Goal: Information Seeking & Learning: Learn about a topic

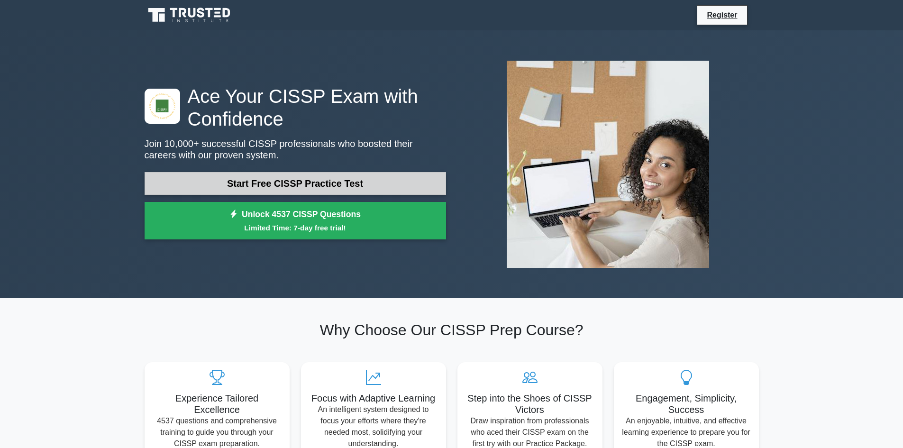
click at [325, 178] on link "Start Free CISSP Practice Test" at bounding box center [295, 183] width 301 height 23
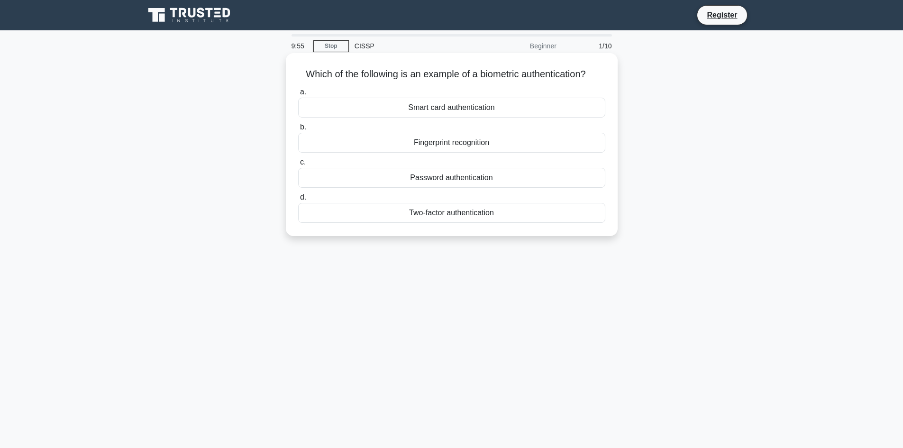
click at [418, 141] on div "Fingerprint recognition" at bounding box center [451, 143] width 307 height 20
click at [298, 130] on input "b. Fingerprint recognition" at bounding box center [298, 127] width 0 height 6
click at [414, 144] on div "Authentication" at bounding box center [451, 143] width 307 height 20
click at [298, 130] on input "b. Authentication" at bounding box center [298, 127] width 0 height 6
click at [418, 115] on div "Secure service" at bounding box center [451, 108] width 307 height 20
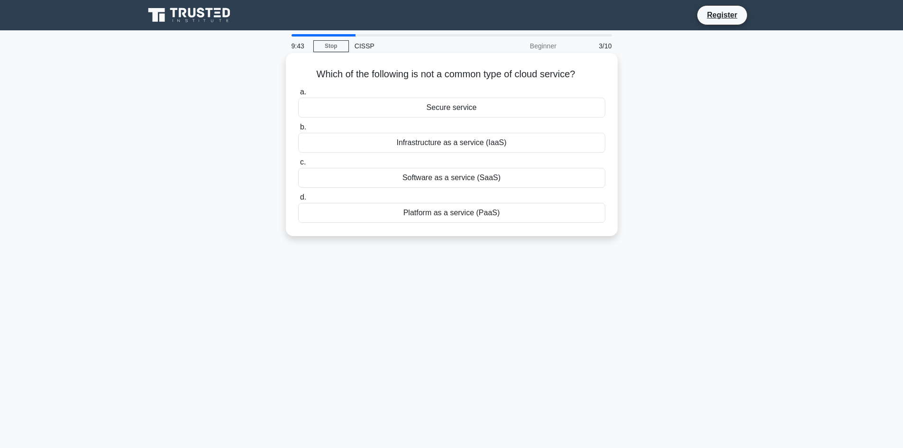
click at [298, 95] on input "a. Secure service" at bounding box center [298, 92] width 0 height 6
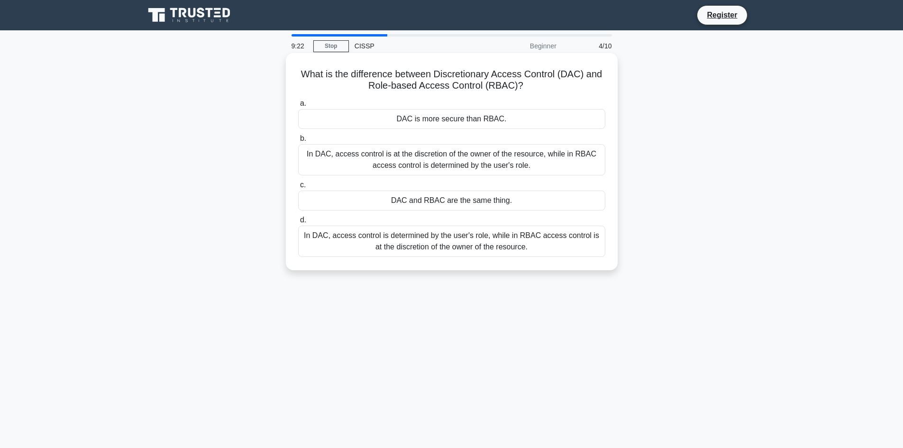
click at [381, 242] on div "In DAC, access control is determined by the user's role, while in RBAC access c…" at bounding box center [451, 241] width 307 height 31
click at [298, 223] on input "d. In DAC, access control is determined by the user's role, while in RBAC acces…" at bounding box center [298, 220] width 0 height 6
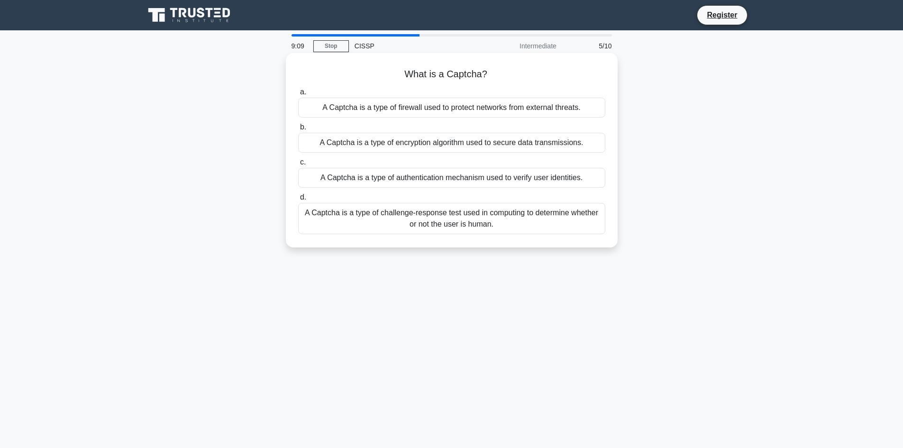
click at [409, 214] on div "A Captcha is a type of challenge-response test used in computing to determine w…" at bounding box center [451, 218] width 307 height 31
click at [298, 200] on input "d. A Captcha is a type of challenge-response test used in computing to determin…" at bounding box center [298, 197] width 0 height 6
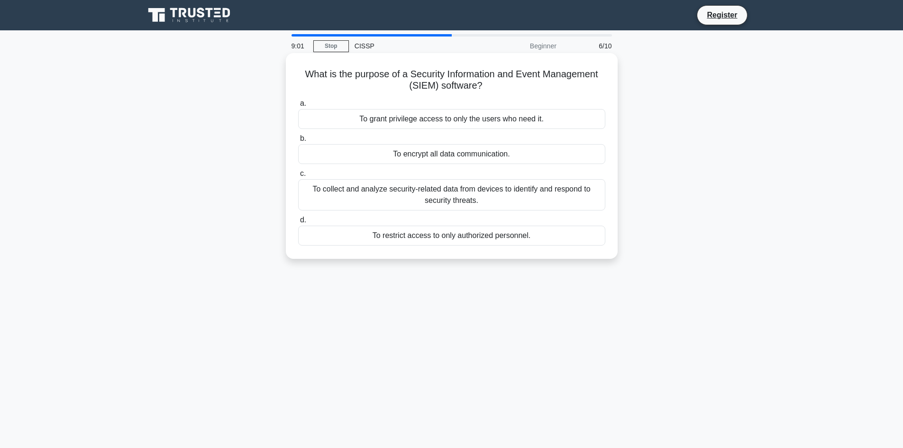
click at [397, 194] on div "To collect and analyze security-related data from devices to identify and respo…" at bounding box center [451, 194] width 307 height 31
click at [298, 177] on input "c. To collect and analyze security-related data from devices to identify and re…" at bounding box center [298, 174] width 0 height 6
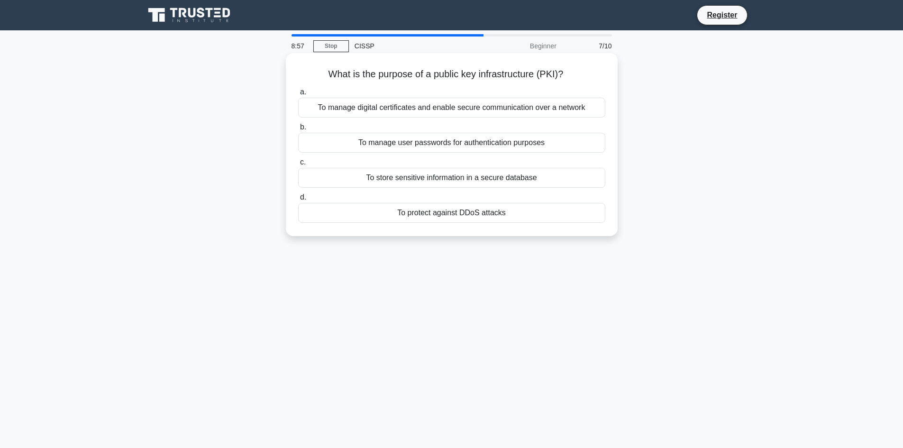
click at [431, 108] on div "To manage digital certificates and enable secure communication over a network" at bounding box center [451, 108] width 307 height 20
click at [298, 95] on input "a. To manage digital certificates and enable secure communication over a network" at bounding box center [298, 92] width 0 height 6
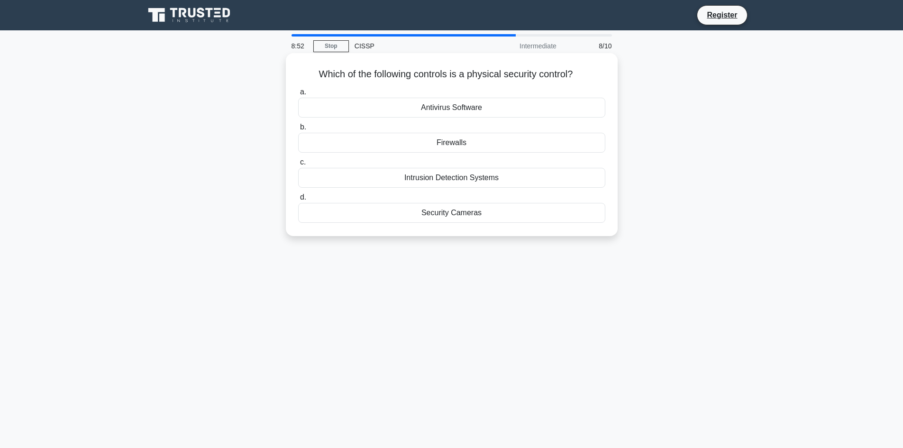
click at [420, 217] on div "Security Cameras" at bounding box center [451, 213] width 307 height 20
click at [298, 200] on input "d. Security Cameras" at bounding box center [298, 197] width 0 height 6
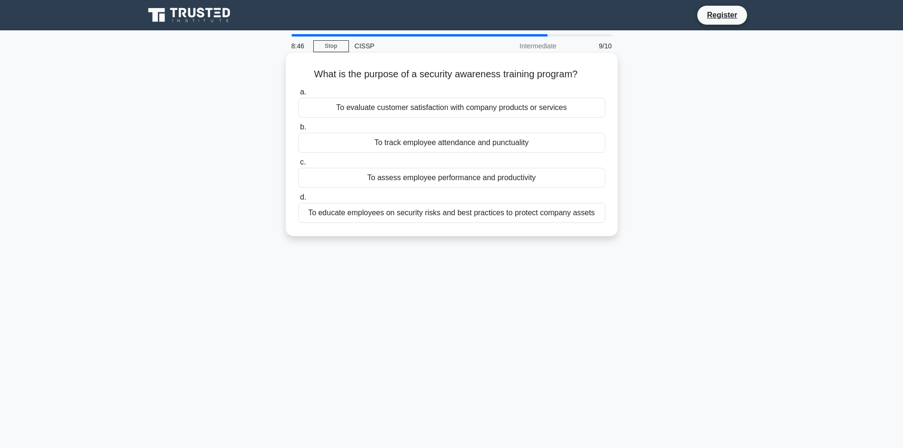
click at [391, 212] on div "To educate employees on security risks and best practices to protect company as…" at bounding box center [451, 213] width 307 height 20
click at [298, 200] on input "d. To educate employees on security risks and best practices to protect company…" at bounding box center [298, 197] width 0 height 6
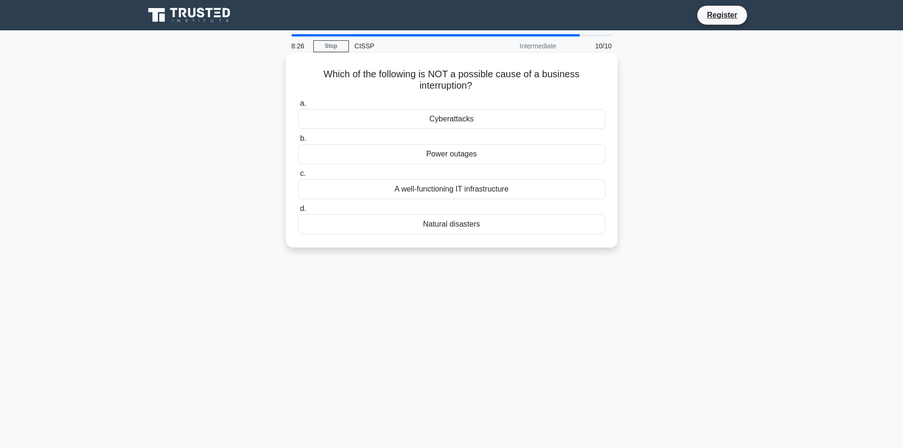
click at [379, 190] on div "A well-functioning IT infrastructure" at bounding box center [451, 189] width 307 height 20
click at [298, 177] on input "c. A well-functioning IT infrastructure" at bounding box center [298, 174] width 0 height 6
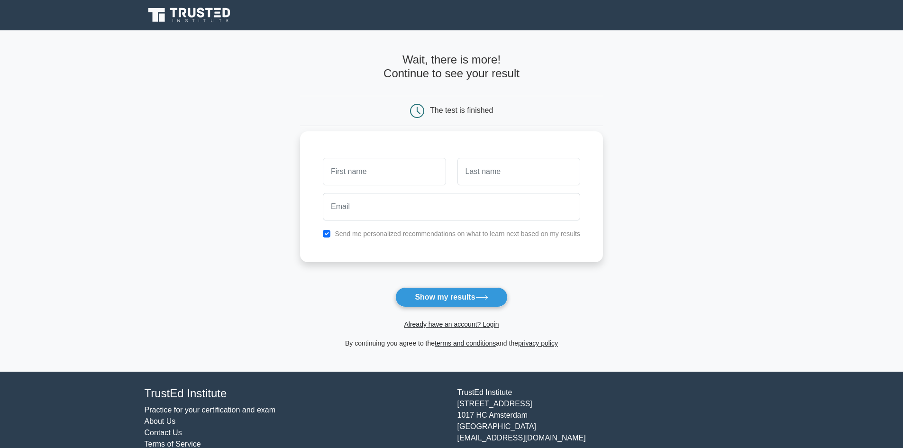
click at [379, 178] on input "text" at bounding box center [384, 171] width 123 height 27
type input "kljhkj"
click at [491, 173] on input "text" at bounding box center [518, 171] width 123 height 27
type input "ljhlkhl"
drag, startPoint x: 324, startPoint y: 234, endPoint x: 387, endPoint y: 213, distance: 65.8
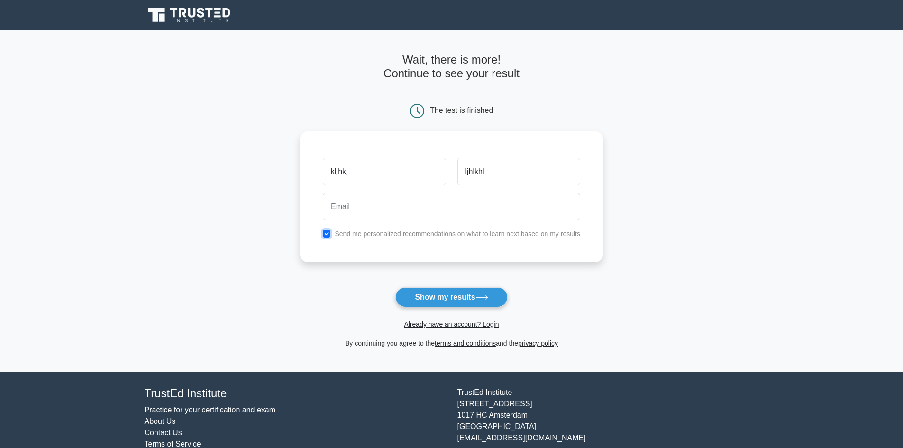
click at [325, 234] on input "checkbox" at bounding box center [327, 234] width 8 height 8
checkbox input "false"
click at [393, 204] on input "email" at bounding box center [451, 206] width 257 height 27
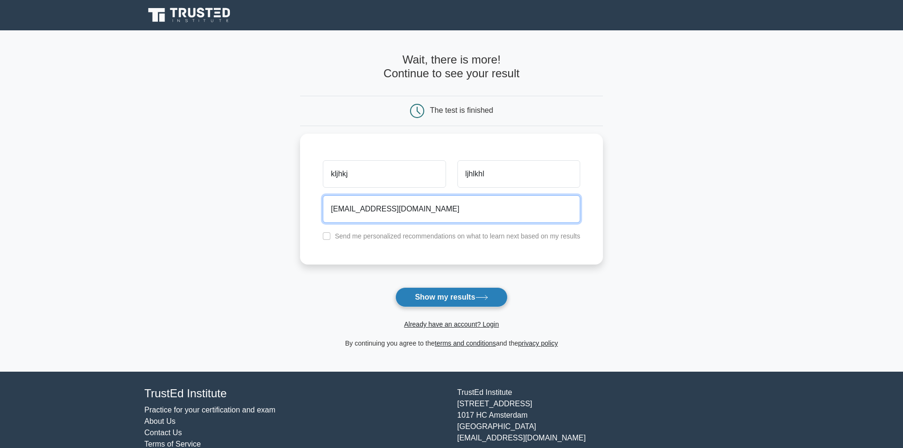
type input "kilo@kilo.com"
click at [438, 297] on button "Show my results" at bounding box center [451, 297] width 112 height 20
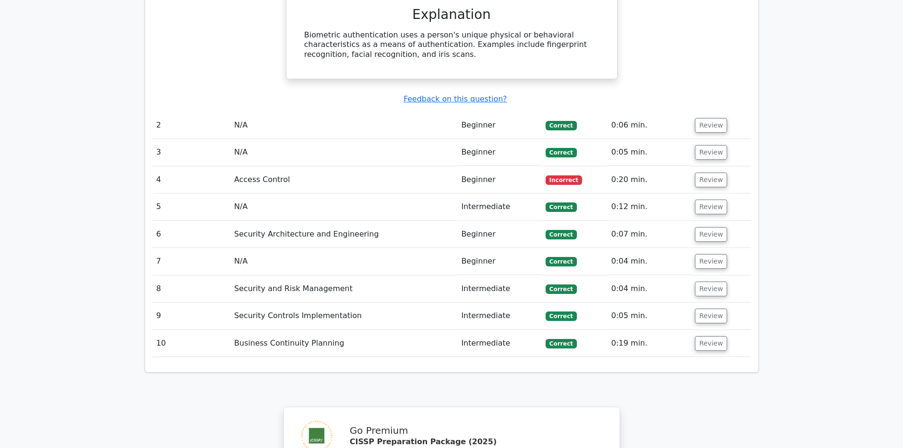
scroll to position [948, 0]
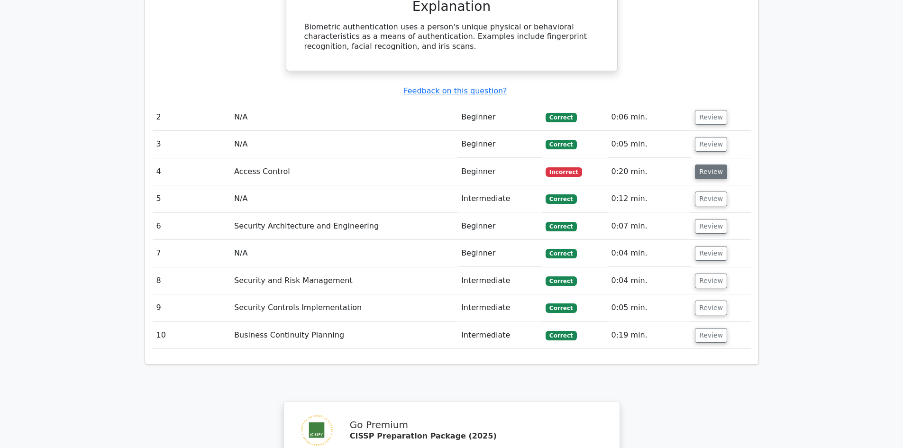
click at [695, 164] on button "Review" at bounding box center [711, 171] width 32 height 15
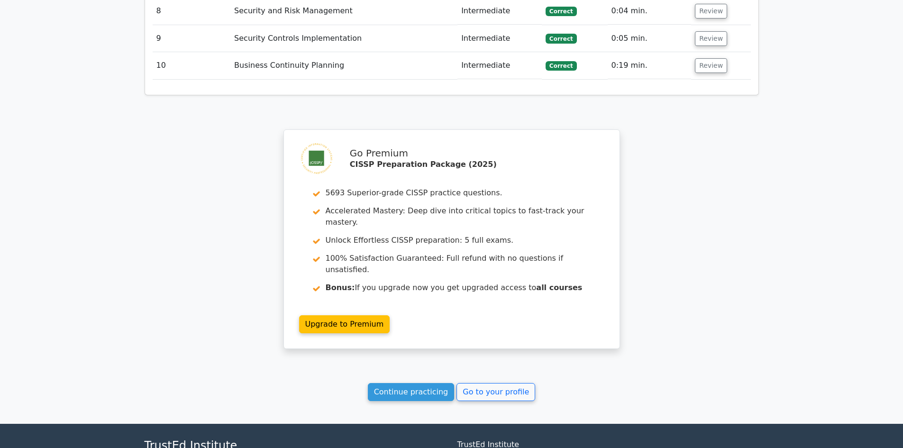
scroll to position [1660, 0]
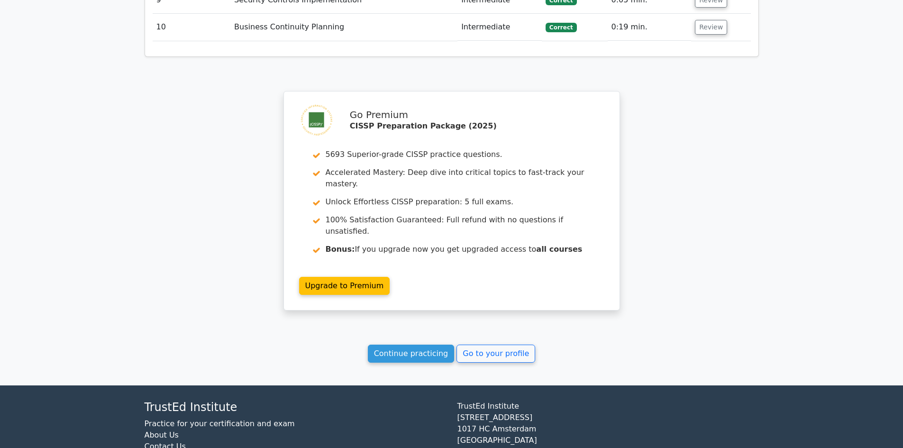
drag, startPoint x: 440, startPoint y: 293, endPoint x: 435, endPoint y: 321, distance: 28.4
click at [440, 345] on link "Continue practicing" at bounding box center [411, 354] width 87 height 18
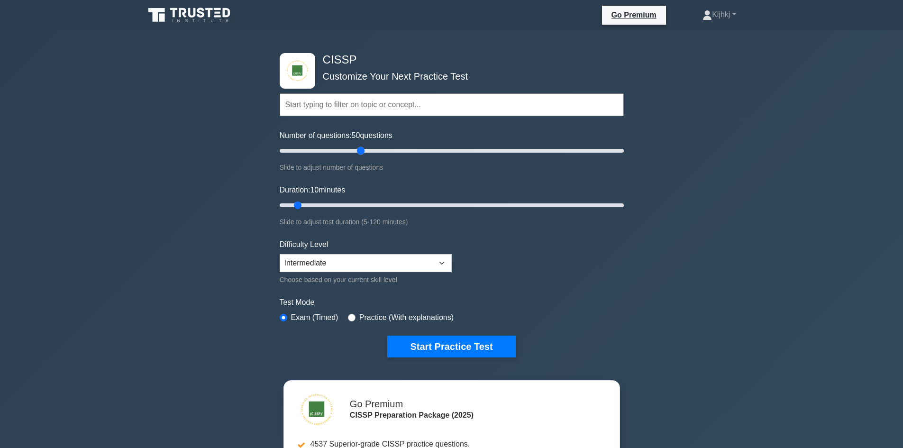
drag, startPoint x: 291, startPoint y: 151, endPoint x: 364, endPoint y: 152, distance: 73.5
type input "50"
click at [364, 152] on input "Number of questions: 50 questions" at bounding box center [452, 150] width 344 height 11
drag, startPoint x: 299, startPoint y: 200, endPoint x: 304, endPoint y: 202, distance: 4.9
click at [304, 202] on input "Duration: 15 minutes" at bounding box center [452, 204] width 344 height 11
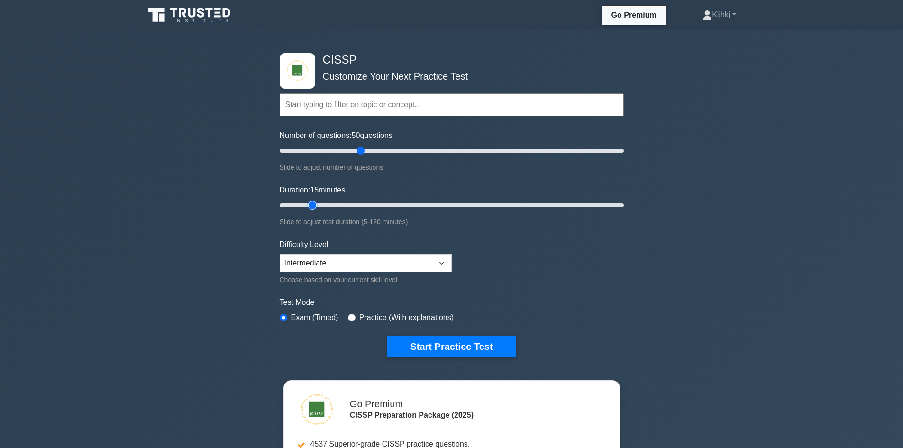
drag, startPoint x: 299, startPoint y: 205, endPoint x: 318, endPoint y: 205, distance: 19.0
type input "15"
click at [318, 205] on input "Duration: 15 minutes" at bounding box center [452, 204] width 344 height 11
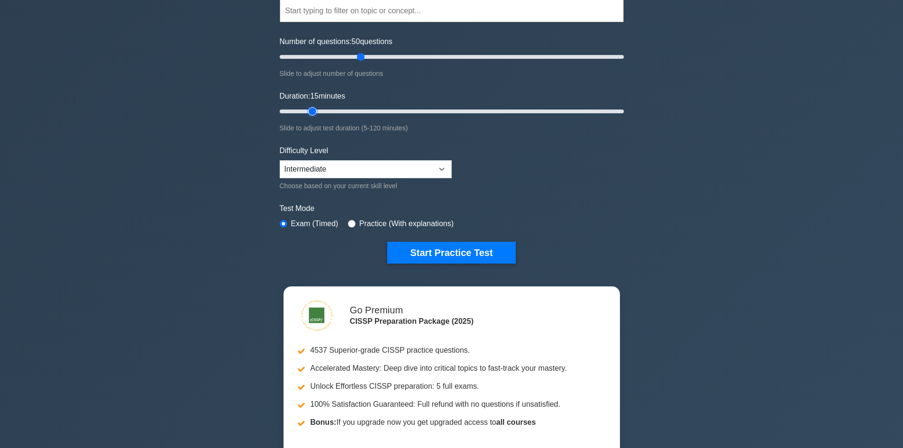
scroll to position [95, 0]
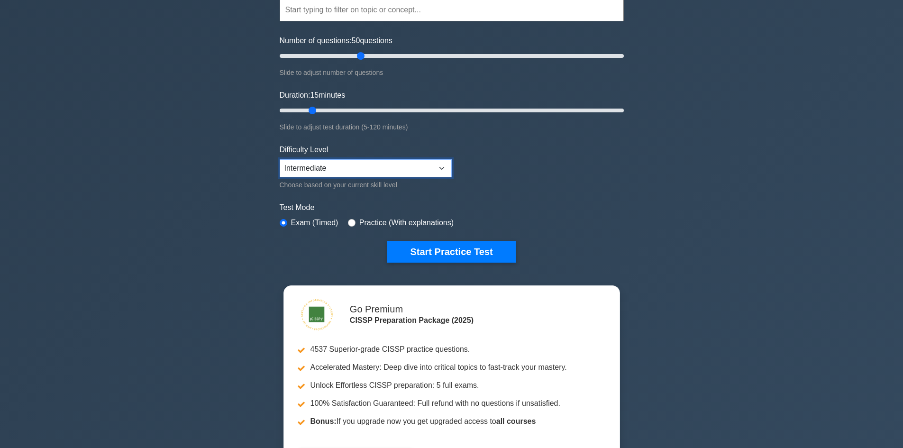
click at [387, 161] on select "Beginner Intermediate Expert" at bounding box center [366, 168] width 172 height 18
select select "expert"
click at [280, 159] on select "Beginner Intermediate Expert" at bounding box center [366, 168] width 172 height 18
click at [263, 243] on div "CISSP Customize Your Next Practice Test Topics Security and Risk Management Ass…" at bounding box center [451, 216] width 903 height 560
click at [417, 258] on button "Start Practice Test" at bounding box center [451, 252] width 128 height 22
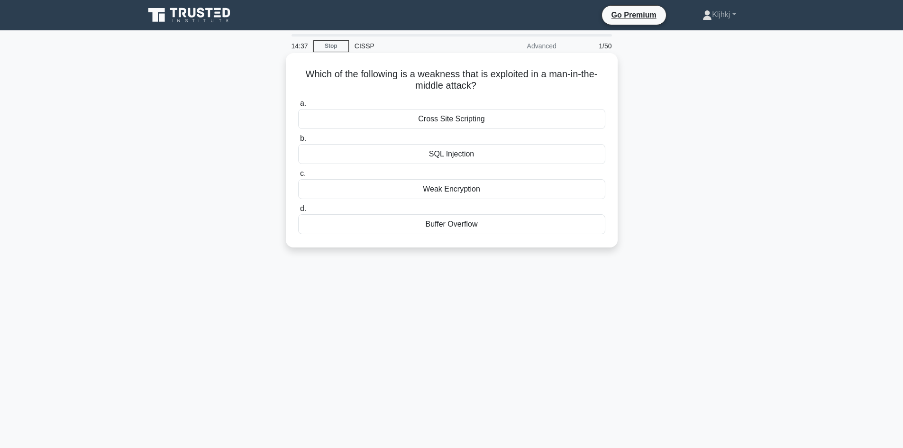
click at [482, 122] on div "Cross Site Scripting" at bounding box center [451, 119] width 307 height 20
click at [298, 107] on input "a. Cross Site Scripting" at bounding box center [298, 103] width 0 height 6
click at [500, 185] on div "Configuration" at bounding box center [451, 189] width 307 height 20
click at [298, 177] on input "c. Configuration" at bounding box center [298, 174] width 0 height 6
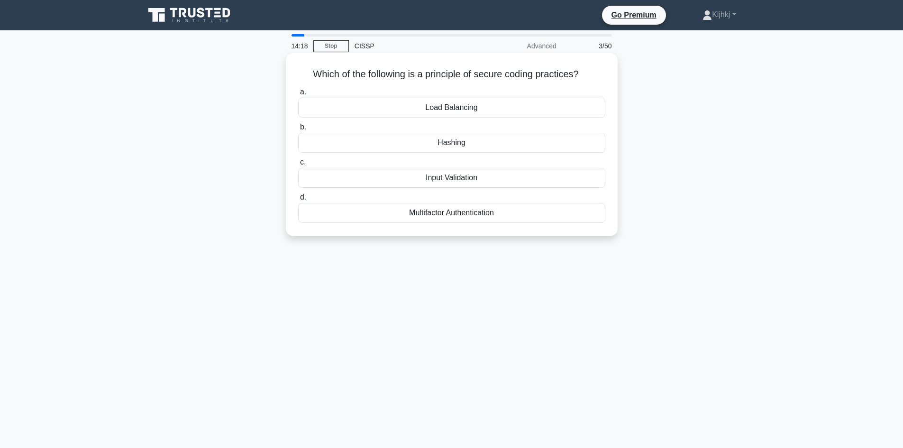
click at [515, 210] on div "Multifactor Authentication" at bounding box center [451, 213] width 307 height 20
click at [298, 200] on input "d. Multifactor Authentication" at bounding box center [298, 197] width 0 height 6
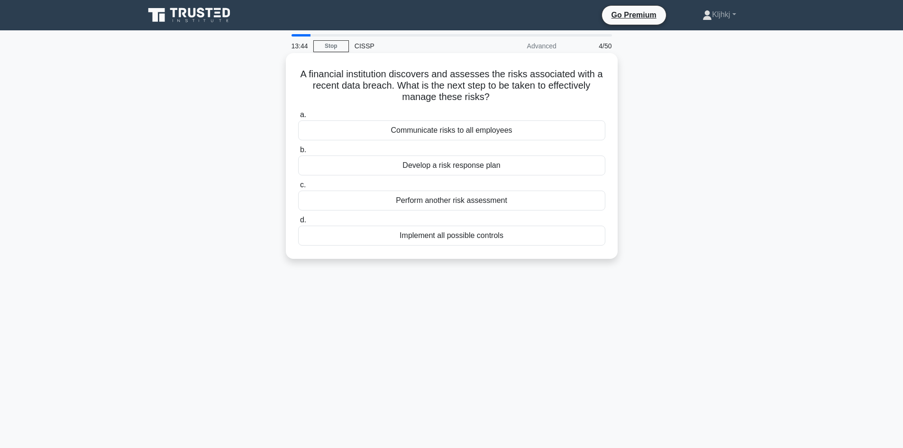
click at [534, 236] on div "Implement all possible controls" at bounding box center [451, 236] width 307 height 20
click at [298, 223] on input "d. Implement all possible controls" at bounding box center [298, 220] width 0 height 6
click at [548, 201] on div "Intrusion Prevention System (IPS)" at bounding box center [451, 200] width 307 height 20
click at [298, 188] on input "c. Intrusion Prevention System (IPS)" at bounding box center [298, 185] width 0 height 6
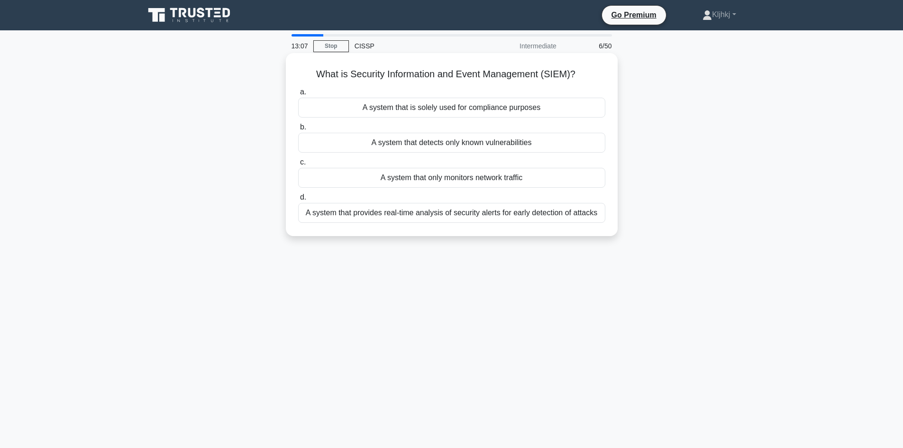
click at [513, 215] on div "A system that provides real-time analysis of security alerts for early detectio…" at bounding box center [451, 213] width 307 height 20
click at [298, 200] on input "d. A system that provides real-time analysis of security alerts for early detec…" at bounding box center [298, 197] width 0 height 6
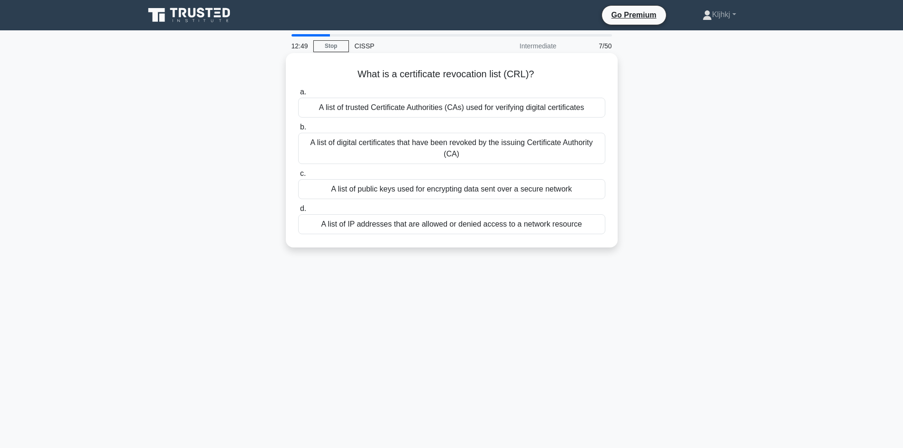
click at [507, 148] on div "A list of digital certificates that have been revoked by the issuing Certificat…" at bounding box center [451, 148] width 307 height 31
click at [298, 130] on input "b. A list of digital certificates that have been revoked by the issuing Certifi…" at bounding box center [298, 127] width 0 height 6
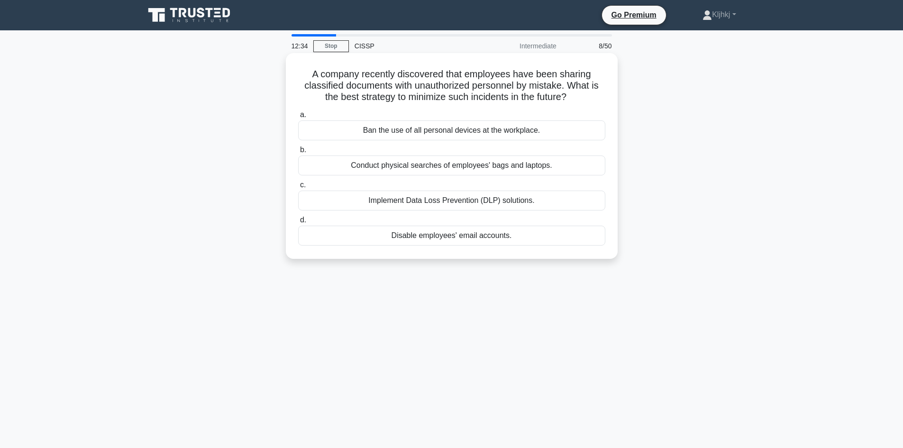
click at [502, 194] on div "Implement Data Loss Prevention (DLP) solutions." at bounding box center [451, 200] width 307 height 20
click at [298, 188] on input "c. Implement Data Loss Prevention (DLP) solutions." at bounding box center [298, 185] width 0 height 6
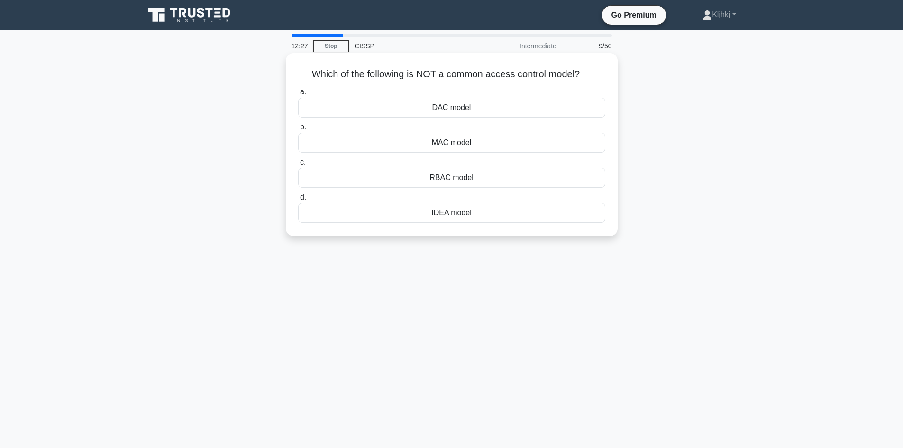
click at [477, 216] on div "IDEA model" at bounding box center [451, 213] width 307 height 20
click at [298, 200] on input "d. IDEA model" at bounding box center [298, 197] width 0 height 6
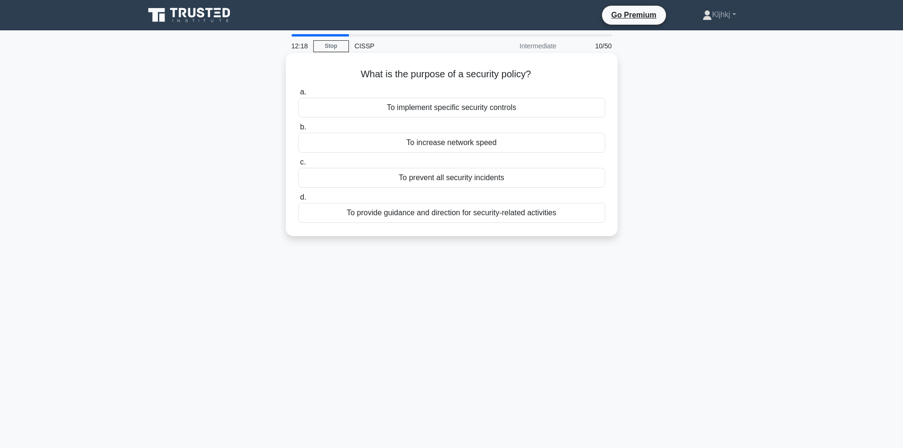
click at [514, 216] on div "To provide guidance and direction for security-related activities" at bounding box center [451, 213] width 307 height 20
click at [298, 200] on input "d. To provide guidance and direction for security-related activities" at bounding box center [298, 197] width 0 height 6
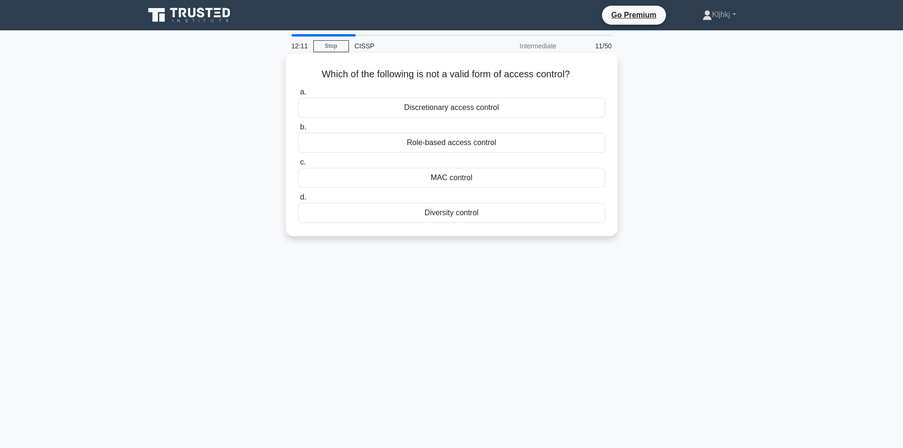
click at [515, 213] on div "Diversity control" at bounding box center [451, 213] width 307 height 20
click at [298, 200] on input "d. Diversity control" at bounding box center [298, 197] width 0 height 6
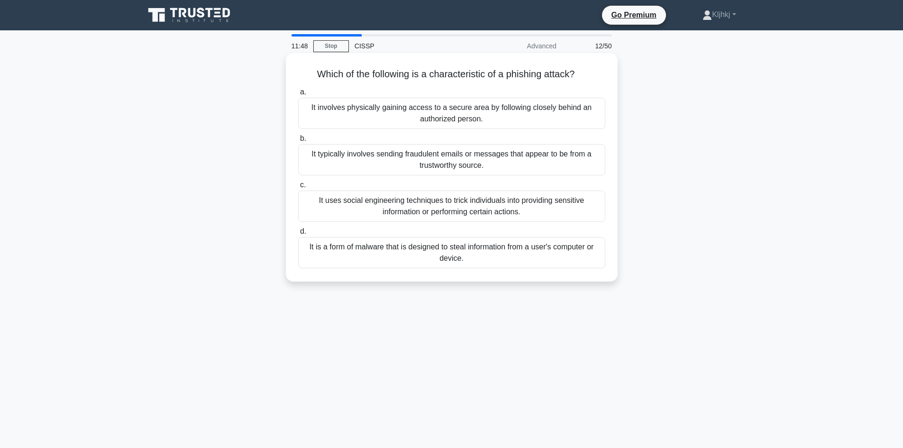
click at [520, 120] on div "It involves physically gaining access to a secure area by following closely beh…" at bounding box center [451, 113] width 307 height 31
click at [298, 95] on input "a. It involves physically gaining access to a secure area by following closely …" at bounding box center [298, 92] width 0 height 6
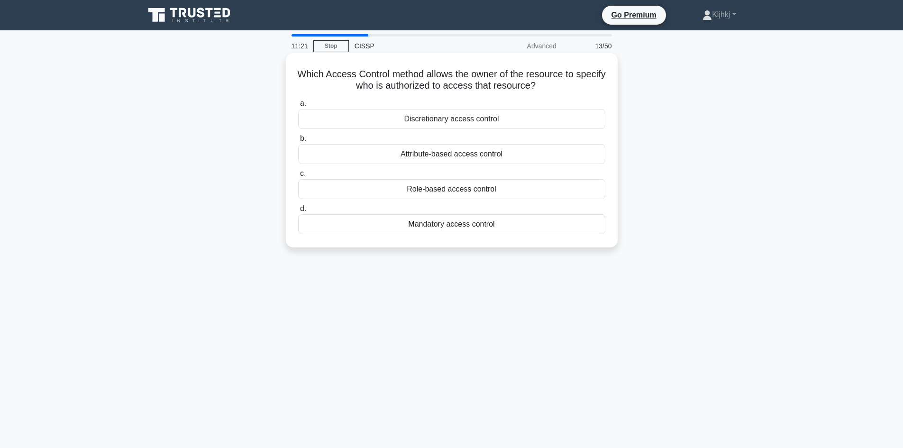
click at [522, 122] on div "Discretionary access control" at bounding box center [451, 119] width 307 height 20
click at [298, 107] on input "a. Discretionary access control" at bounding box center [298, 103] width 0 height 6
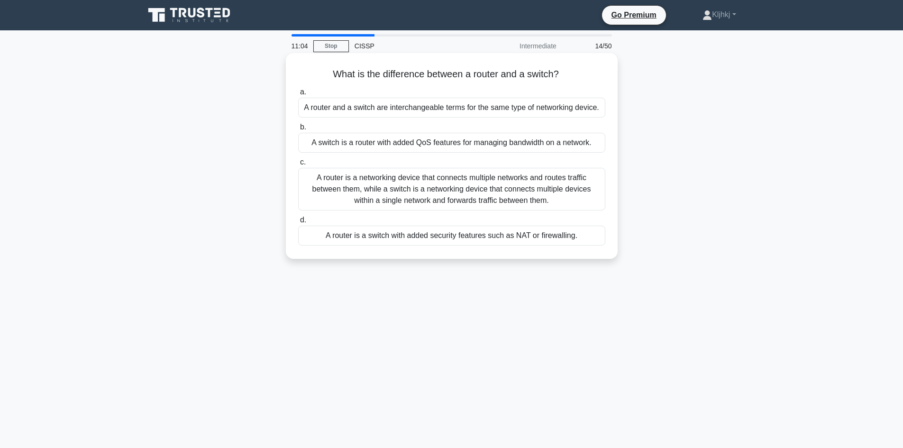
click at [516, 208] on div "A router is a networking device that connects multiple networks and routes traf…" at bounding box center [451, 189] width 307 height 43
click at [298, 165] on input "c. A router is a networking device that connects multiple networks and routes t…" at bounding box center [298, 162] width 0 height 6
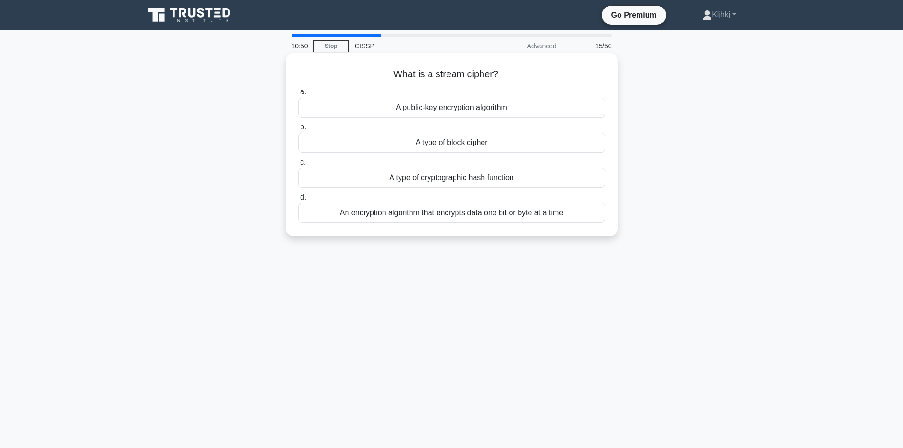
click at [523, 216] on div "An encryption algorithm that encrypts data one bit or byte at a time" at bounding box center [451, 213] width 307 height 20
click at [298, 200] on input "d. An encryption algorithm that encrypts data one bit or byte at a time" at bounding box center [298, 197] width 0 height 6
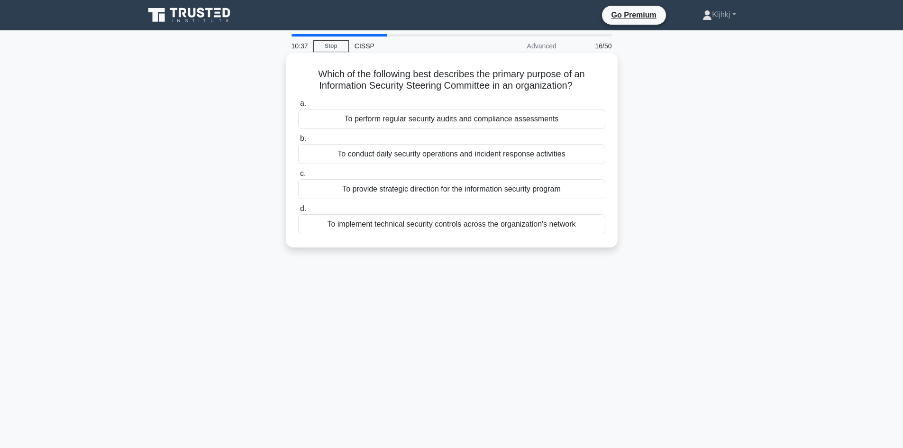
click at [571, 197] on div "To provide strategic direction for the information security program" at bounding box center [451, 189] width 307 height 20
click at [298, 177] on input "c. To provide strategic direction for the information security program" at bounding box center [298, 174] width 0 height 6
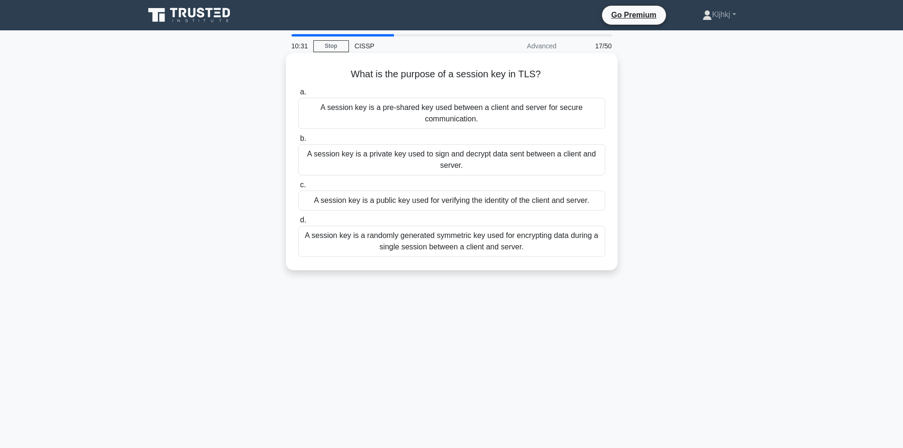
click at [571, 154] on div "A session key is a private key used to sign and decrypt data sent between a cli…" at bounding box center [451, 159] width 307 height 31
click at [298, 142] on input "b. A session key is a private key used to sign and decrypt data sent between a …" at bounding box center [298, 139] width 0 height 6
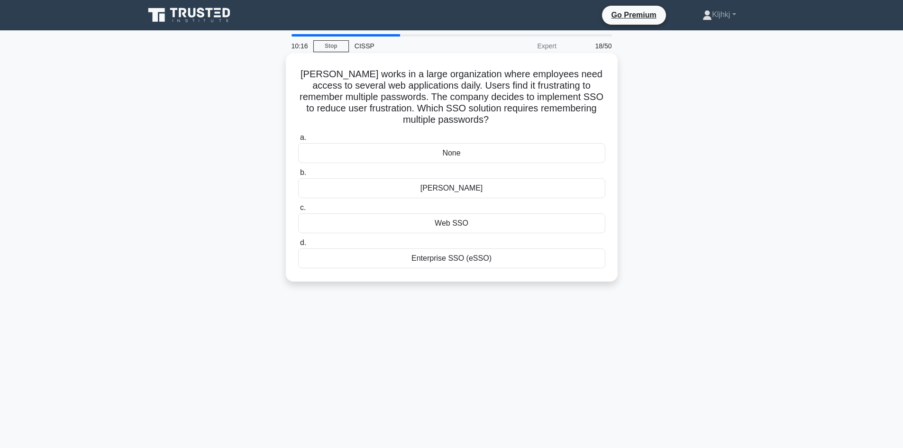
click at [542, 258] on div "Enterprise SSO (eSSO)" at bounding box center [451, 258] width 307 height 20
click at [298, 246] on input "d. Enterprise SSO (eSSO)" at bounding box center [298, 243] width 0 height 6
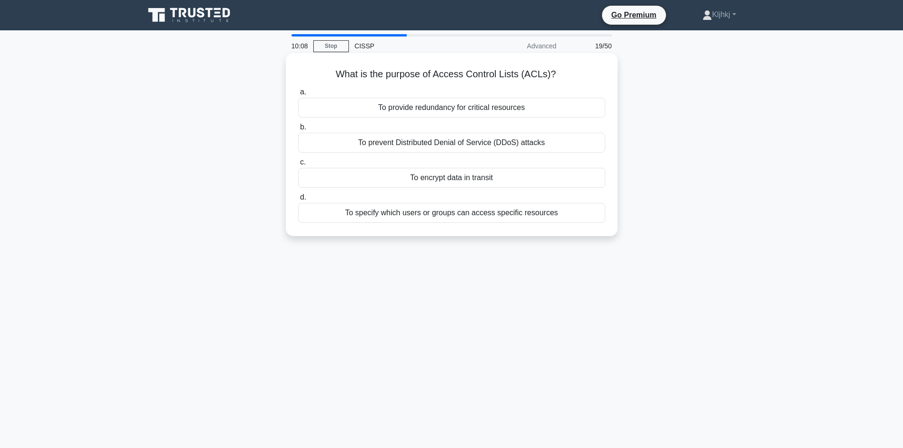
click at [556, 209] on div "To specify which users or groups can access specific resources" at bounding box center [451, 213] width 307 height 20
click at [298, 200] on input "d. To specify which users or groups can access specific resources" at bounding box center [298, 197] width 0 height 6
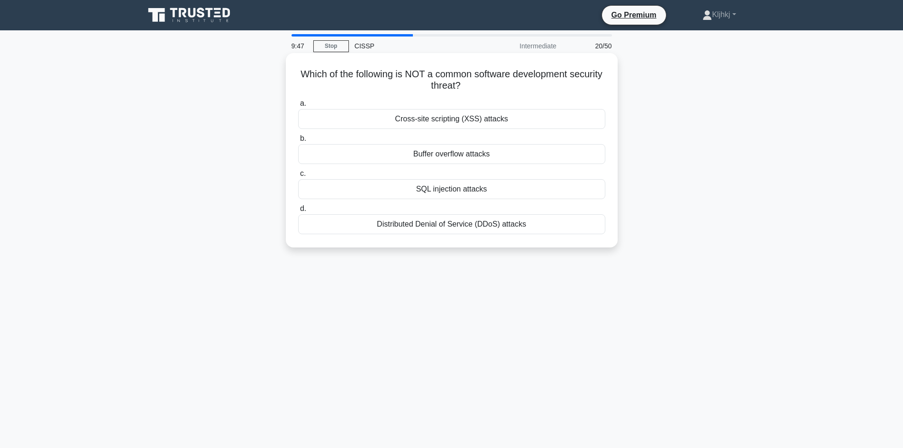
click at [549, 224] on div "Distributed Denial of Service (DDoS) attacks" at bounding box center [451, 224] width 307 height 20
click at [298, 212] on input "d. Distributed Denial of Service (DDoS) attacks" at bounding box center [298, 209] width 0 height 6
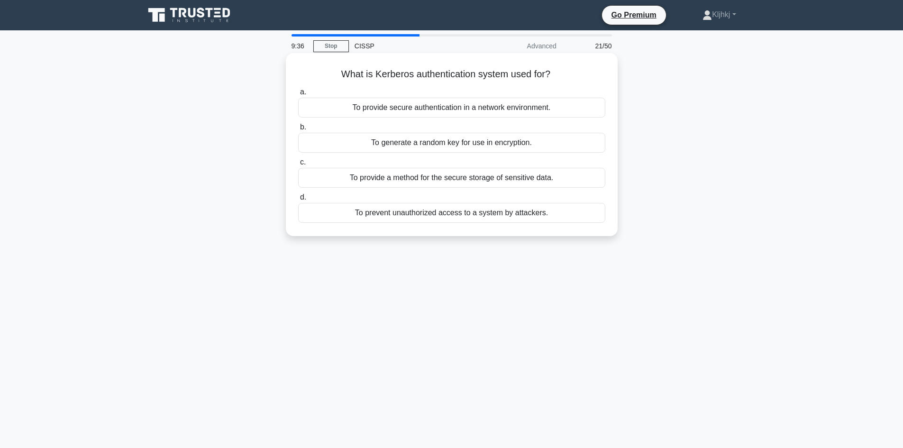
click at [578, 146] on div "To generate a random key for use in encryption." at bounding box center [451, 143] width 307 height 20
click at [298, 130] on input "b. To generate a random key for use in encryption." at bounding box center [298, 127] width 0 height 6
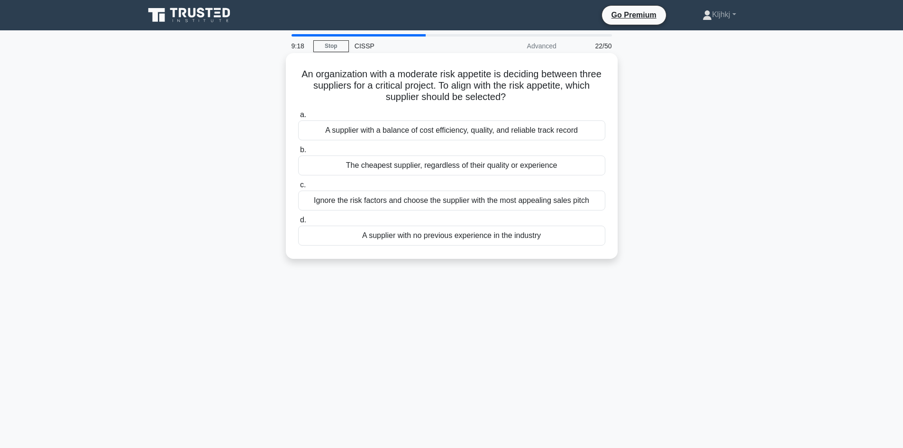
click at [580, 135] on div "A supplier with a balance of cost efficiency, quality, and reliable track record" at bounding box center [451, 130] width 307 height 20
click at [298, 118] on input "a. A supplier with a balance of cost efficiency, quality, and reliable track re…" at bounding box center [298, 115] width 0 height 6
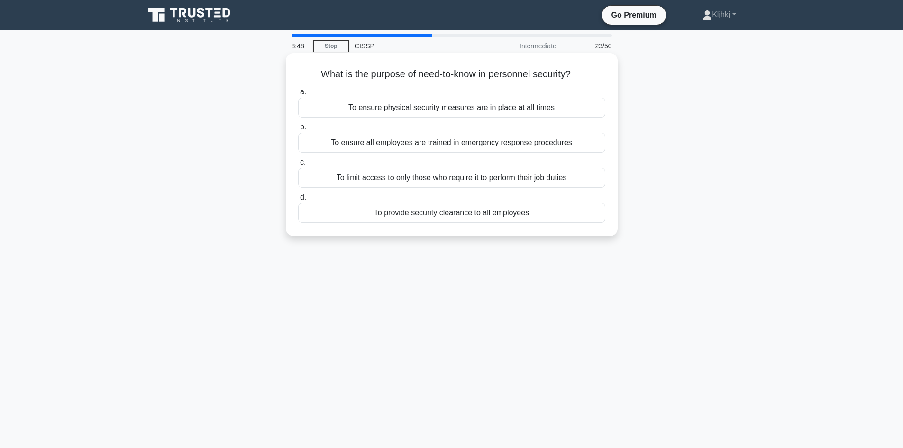
click at [574, 140] on div "To ensure all employees are trained in emergency response procedures" at bounding box center [451, 143] width 307 height 20
click at [298, 130] on input "b. To ensure all employees are trained in emergency response procedures" at bounding box center [298, 127] width 0 height 6
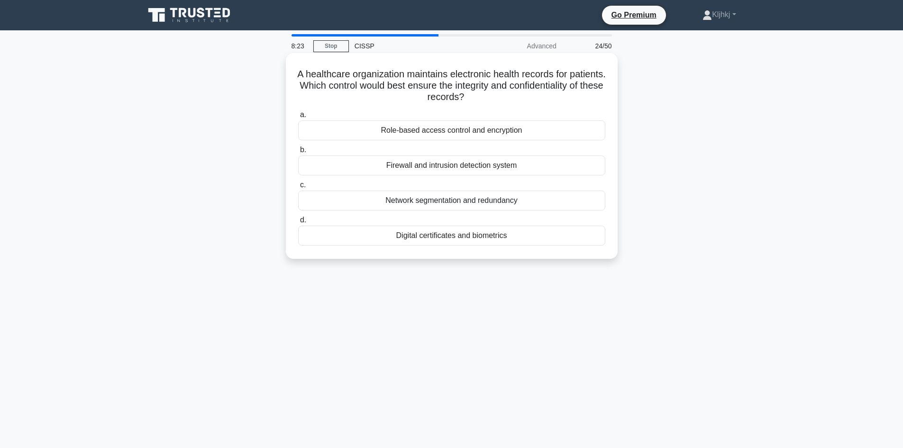
click at [573, 137] on div "Role-based access control and encryption" at bounding box center [451, 130] width 307 height 20
click at [298, 118] on input "a. Role-based access control and encryption" at bounding box center [298, 115] width 0 height 6
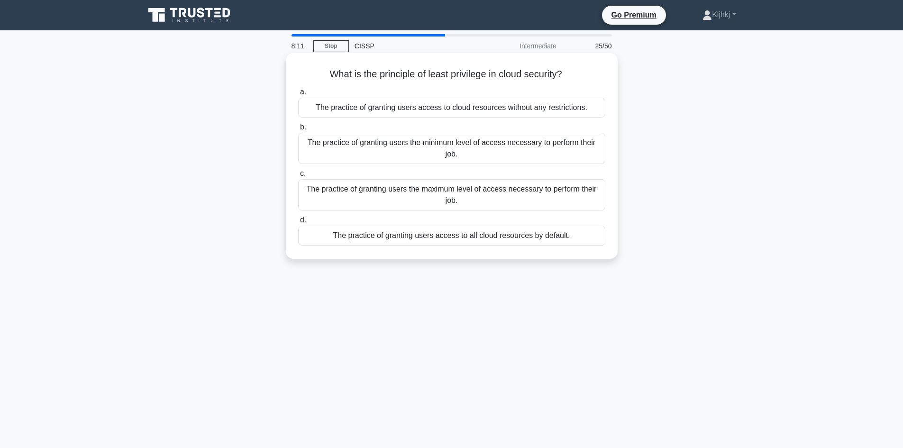
click at [505, 145] on div "The practice of granting users the minimum level of access necessary to perform…" at bounding box center [451, 148] width 307 height 31
click at [298, 130] on input "b. The practice of granting users the minimum level of access necessary to perf…" at bounding box center [298, 127] width 0 height 6
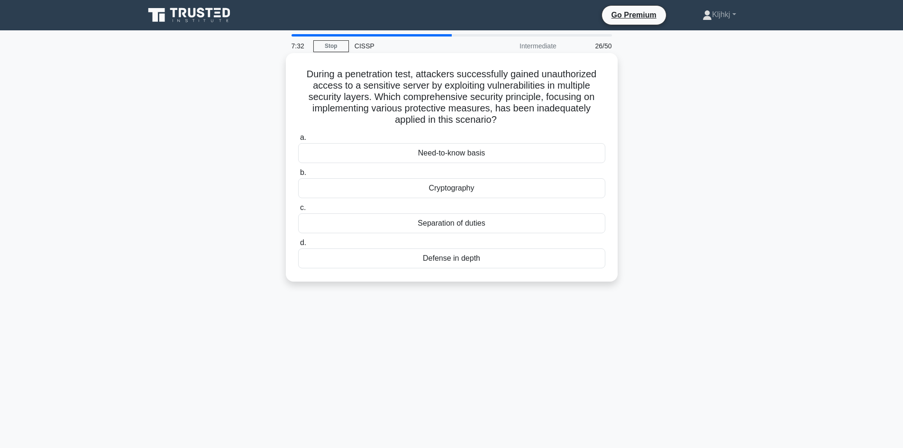
click at [533, 218] on div "Separation of duties" at bounding box center [451, 223] width 307 height 20
click at [298, 211] on input "c. Separation of duties" at bounding box center [298, 208] width 0 height 6
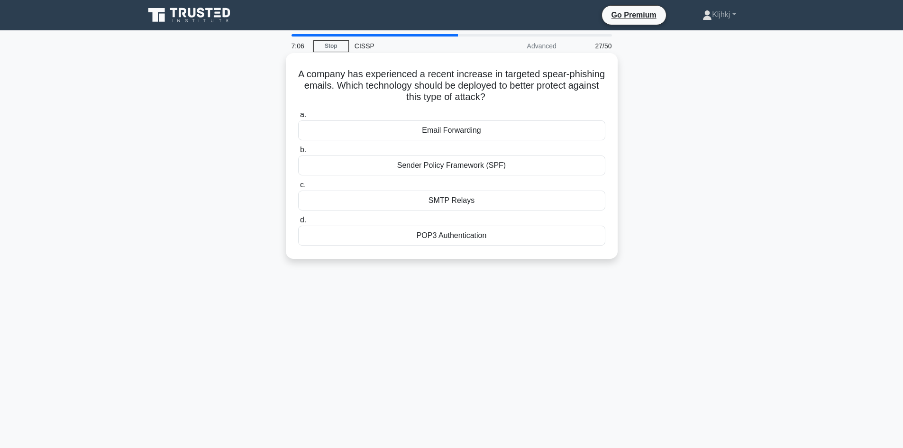
click at [543, 166] on div "Sender Policy Framework (SPF)" at bounding box center [451, 165] width 307 height 20
click at [298, 153] on input "b. Sender Policy Framework (SPF)" at bounding box center [298, 150] width 0 height 6
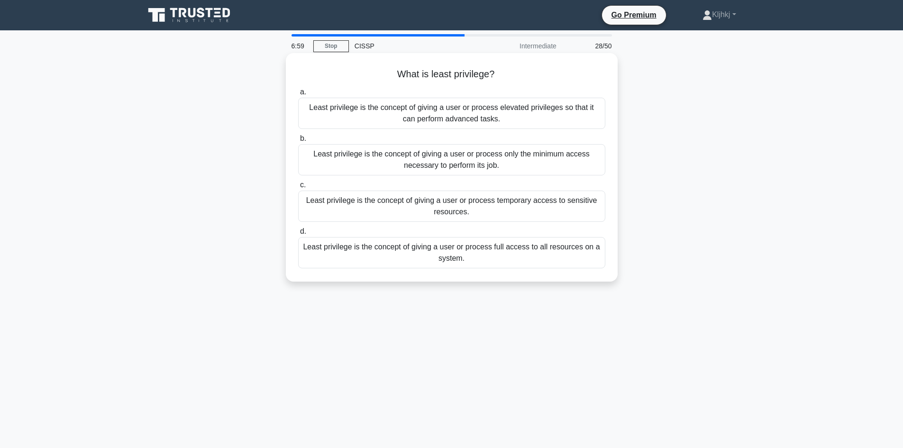
click at [547, 173] on div "Least privilege is the concept of giving a user or process only the minimum acc…" at bounding box center [451, 159] width 307 height 31
click at [298, 142] on input "b. Least privilege is the concept of giving a user or process only the minimum …" at bounding box center [298, 139] width 0 height 6
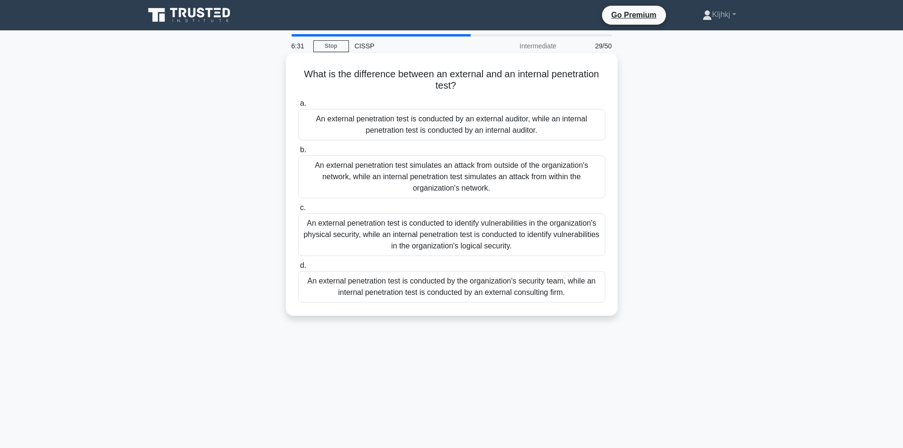
click at [550, 190] on div "An external penetration test simulates an attack from outside of the organizati…" at bounding box center [451, 176] width 307 height 43
click at [298, 153] on input "b. An external penetration test simulates an attack from outside of the organiz…" at bounding box center [298, 150] width 0 height 6
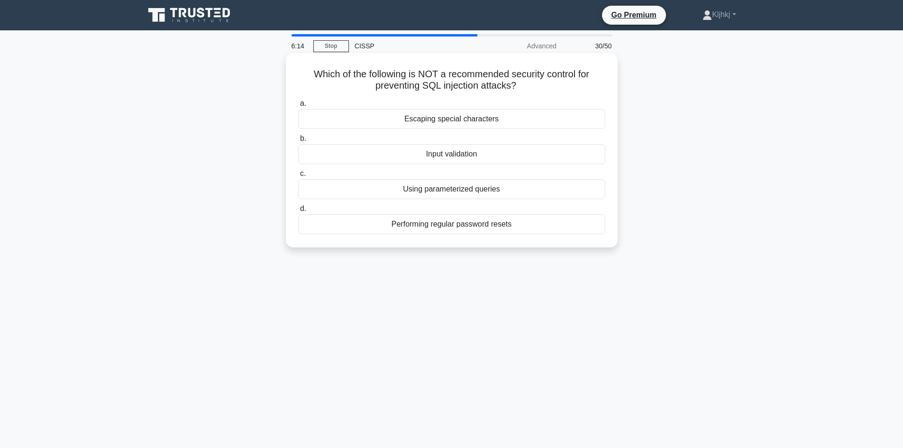
click at [525, 187] on div "Using parameterized queries" at bounding box center [451, 189] width 307 height 20
click at [298, 177] on input "c. Using parameterized queries" at bounding box center [298, 174] width 0 height 6
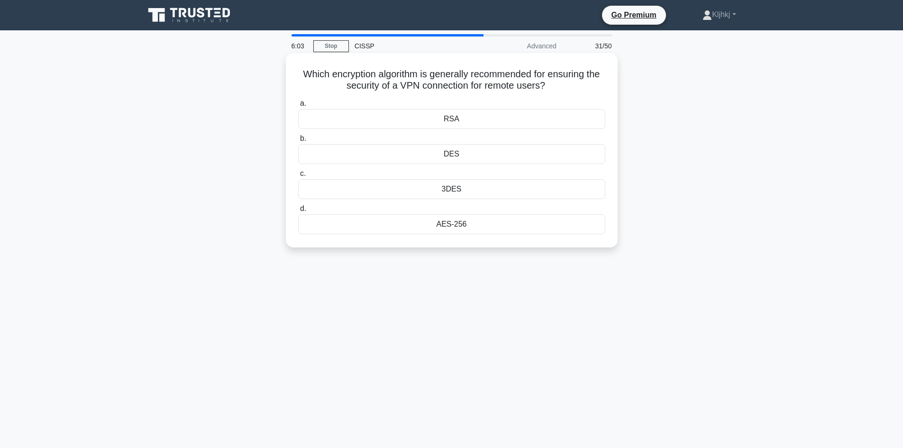
click at [527, 123] on div "RSA" at bounding box center [451, 119] width 307 height 20
click at [298, 107] on input "a. RSA" at bounding box center [298, 103] width 0 height 6
click at [499, 220] on div "WPA2" at bounding box center [451, 224] width 307 height 20
click at [298, 212] on input "d. WPA2" at bounding box center [298, 209] width 0 height 6
click at [530, 184] on div "Risk Assessment" at bounding box center [451, 189] width 307 height 20
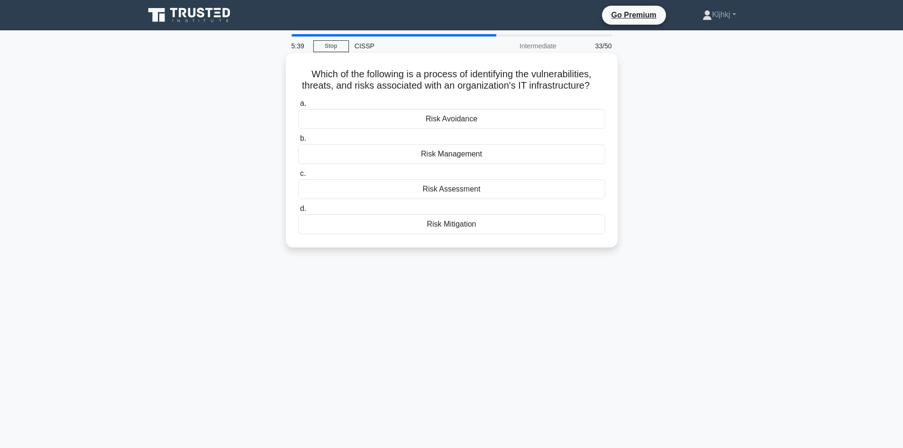
click at [298, 177] on input "c. Risk Assessment" at bounding box center [298, 174] width 0 height 6
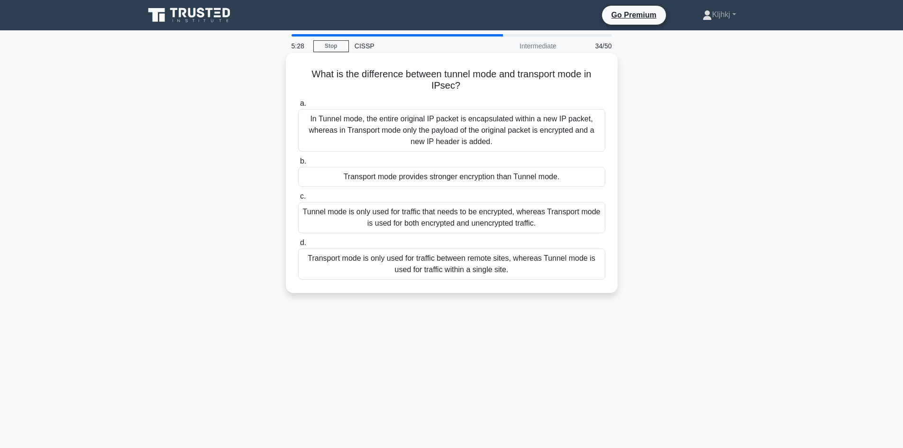
click at [558, 126] on div "In Tunnel mode, the entire original IP packet is encapsulated within a new IP p…" at bounding box center [451, 130] width 307 height 43
click at [298, 107] on input "a. In Tunnel mode, the entire original IP packet is encapsulated within a new I…" at bounding box center [298, 103] width 0 height 6
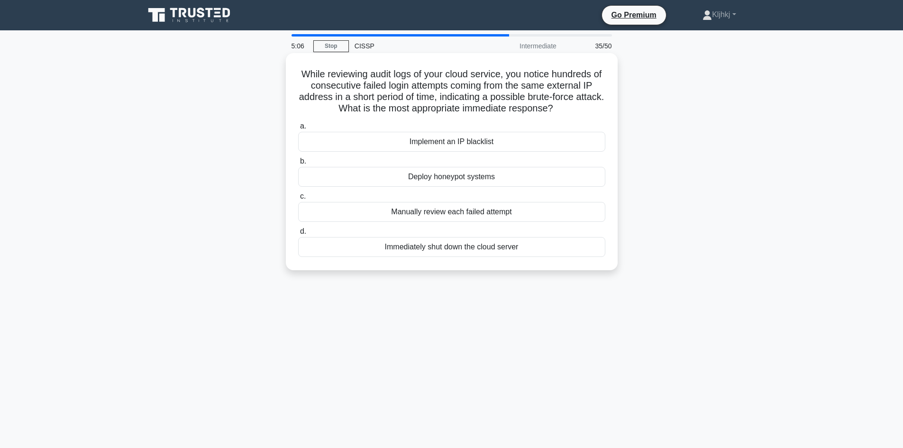
click at [552, 149] on div "Implement an IP blacklist" at bounding box center [451, 142] width 307 height 20
click at [298, 129] on input "a. Implement an IP blacklist" at bounding box center [298, 126] width 0 height 6
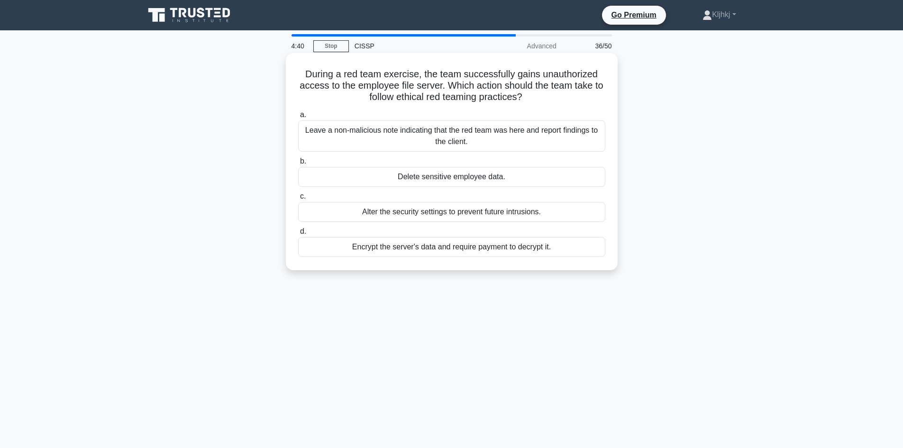
click at [571, 217] on div "Alter the security settings to prevent future intrusions." at bounding box center [451, 212] width 307 height 20
click at [298, 199] on input "c. Alter the security settings to prevent future intrusions." at bounding box center [298, 196] width 0 height 6
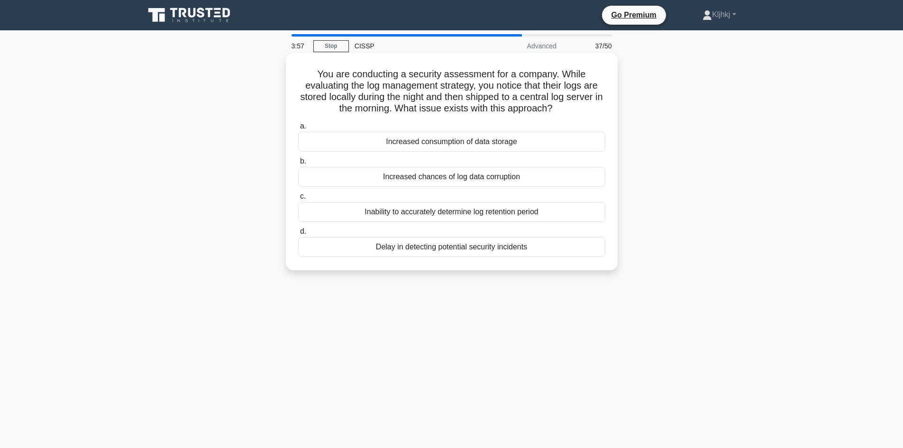
click at [572, 242] on div "Delay in detecting potential security incidents" at bounding box center [451, 247] width 307 height 20
click at [298, 235] on input "d. Delay in detecting potential security incidents" at bounding box center [298, 231] width 0 height 6
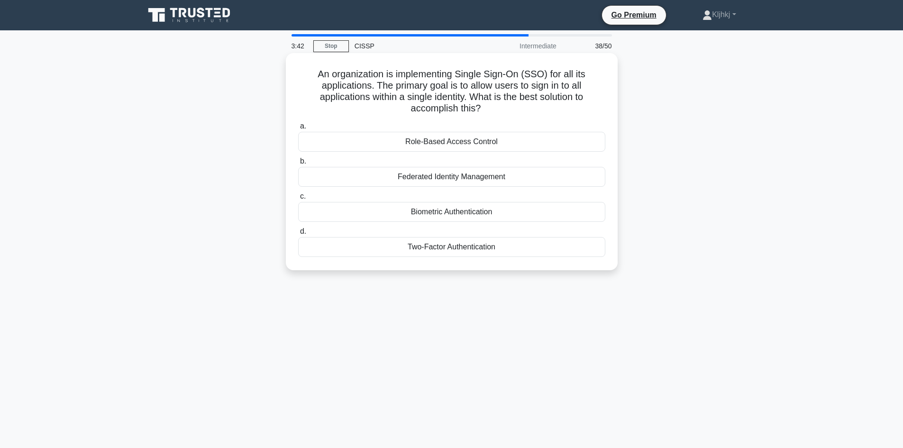
click at [568, 148] on div "Role-Based Access Control" at bounding box center [451, 142] width 307 height 20
click at [298, 129] on input "a. Role-Based Access Control" at bounding box center [298, 126] width 0 height 6
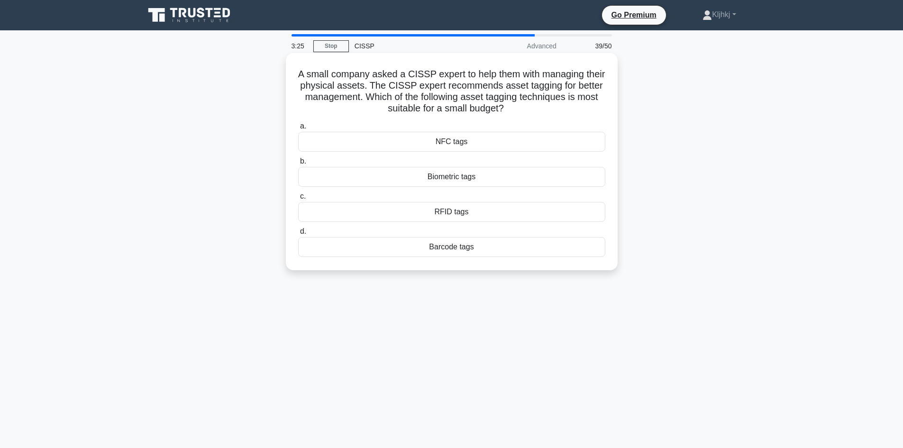
click at [554, 253] on div "Barcode tags" at bounding box center [451, 247] width 307 height 20
click at [298, 235] on input "d. Barcode tags" at bounding box center [298, 231] width 0 height 6
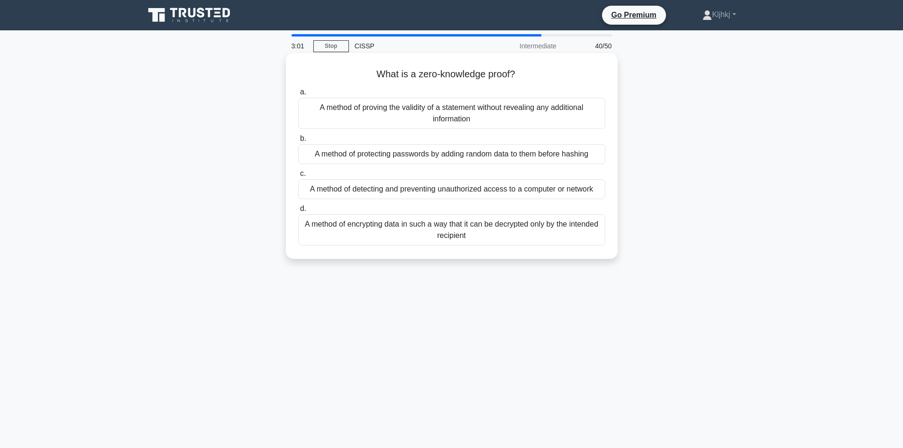
click at [515, 117] on div "A method of proving the validity of a statement without revealing any additiona…" at bounding box center [451, 113] width 307 height 31
click at [298, 95] on input "a. A method of proving the validity of a statement without revealing any additi…" at bounding box center [298, 92] width 0 height 6
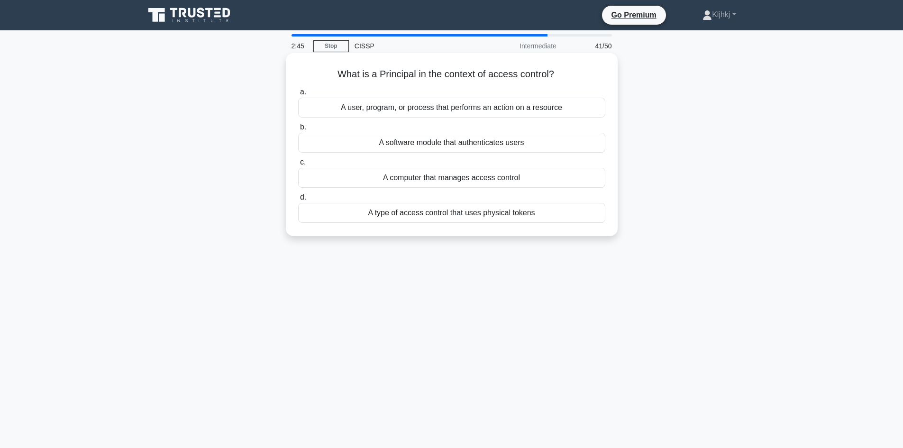
click at [562, 213] on div "A type of access control that uses physical tokens" at bounding box center [451, 213] width 307 height 20
click at [298, 200] on input "d. A type of access control that uses physical tokens" at bounding box center [298, 197] width 0 height 6
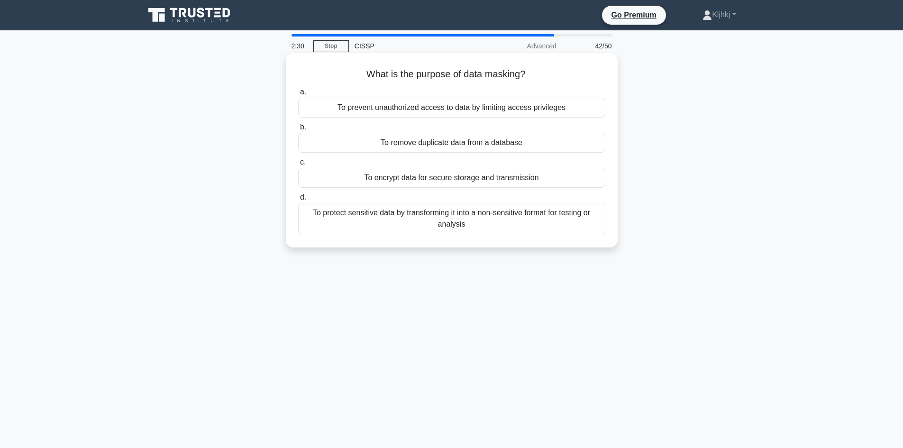
click at [542, 175] on div "To encrypt data for secure storage and transmission" at bounding box center [451, 178] width 307 height 20
click at [298, 165] on input "c. To encrypt data for secure storage and transmission" at bounding box center [298, 162] width 0 height 6
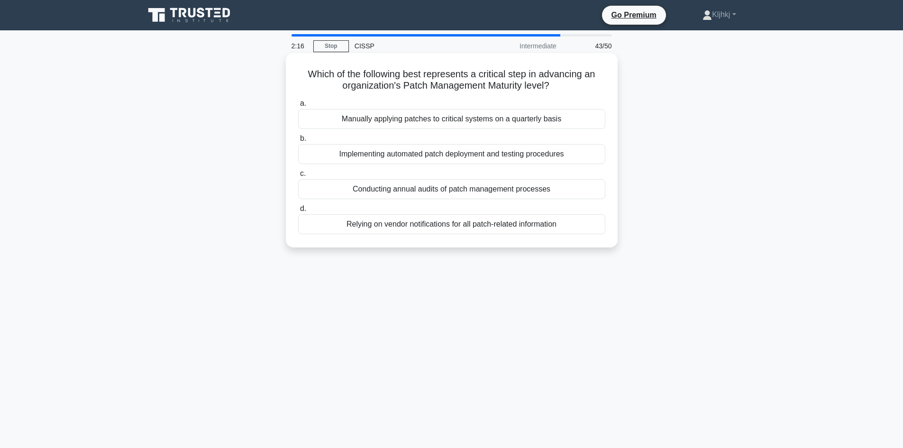
click at [562, 145] on div "Implementing automated patch deployment and testing procedures" at bounding box center [451, 154] width 307 height 20
click at [298, 142] on input "b. Implementing automated patch deployment and testing procedures" at bounding box center [298, 139] width 0 height 6
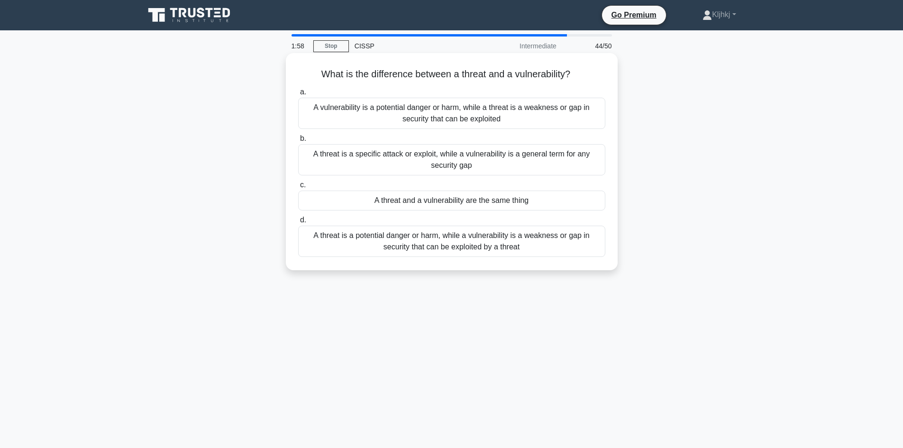
click at [534, 242] on div "A threat is a potential danger or harm, while a vulnerability is a weakness or …" at bounding box center [451, 241] width 307 height 31
click at [298, 223] on input "d. A threat is a potential danger or harm, while a vulnerability is a weakness …" at bounding box center [298, 220] width 0 height 6
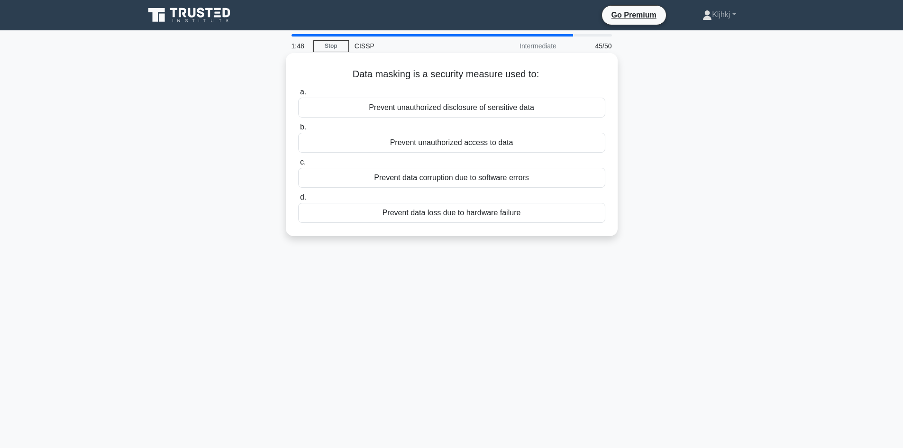
click at [549, 113] on div "Prevent unauthorized disclosure of sensitive data" at bounding box center [451, 108] width 307 height 20
click at [298, 95] on input "a. Prevent unauthorized disclosure of sensitive data" at bounding box center [298, 92] width 0 height 6
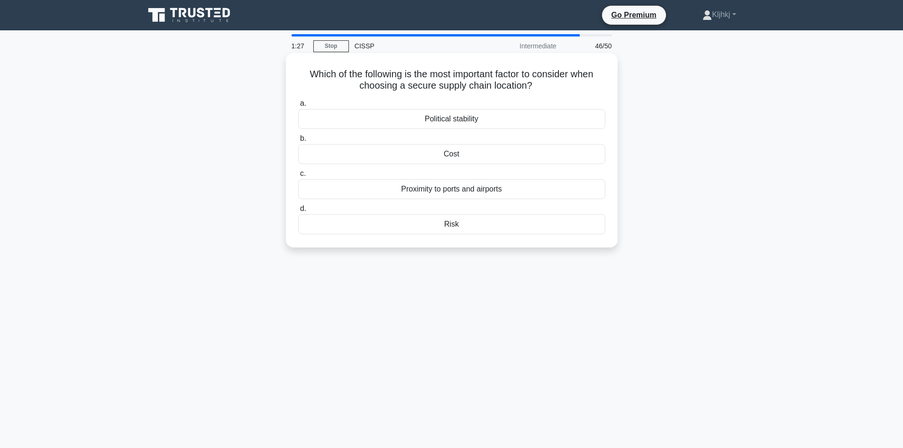
click at [550, 227] on div "Risk" at bounding box center [451, 224] width 307 height 20
click at [298, 212] on input "d. Risk" at bounding box center [298, 209] width 0 height 6
click at [557, 155] on div "Parameterized queries" at bounding box center [451, 154] width 307 height 20
click at [298, 142] on input "b. Parameterized queries" at bounding box center [298, 139] width 0 height 6
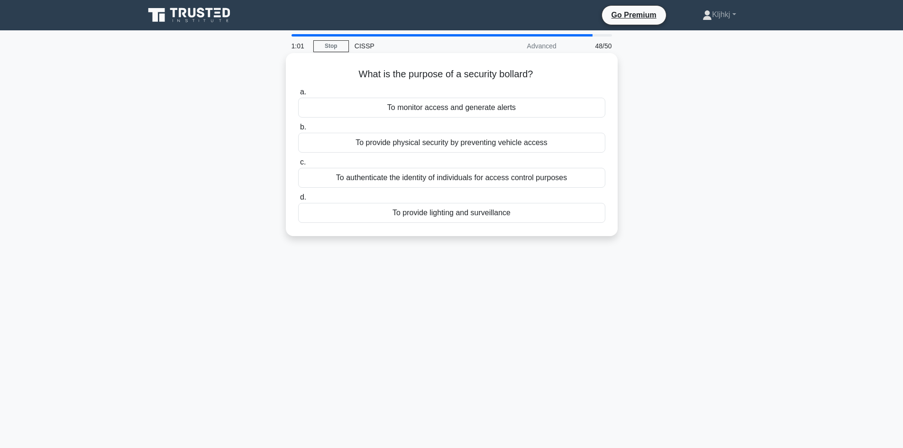
click at [573, 184] on div "To authenticate the identity of individuals for access control purposes" at bounding box center [451, 178] width 307 height 20
click at [298, 165] on input "c. To authenticate the identity of individuals for access control purposes" at bounding box center [298, 162] width 0 height 6
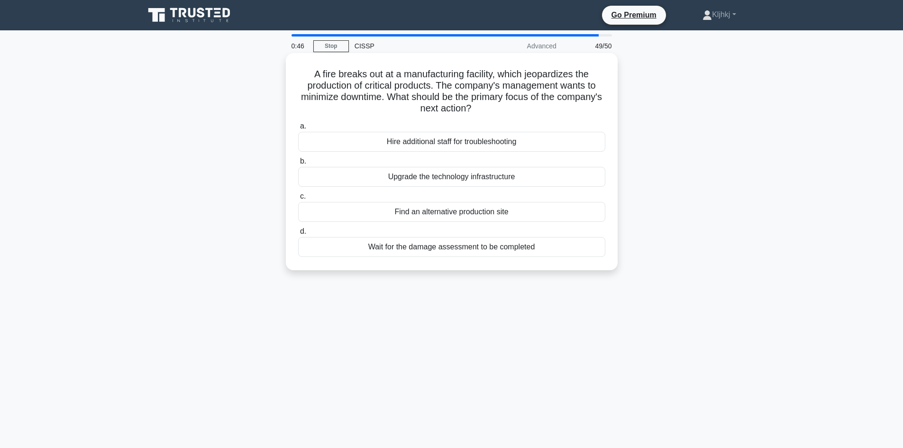
click at [562, 180] on div "Upgrade the technology infrastructure" at bounding box center [451, 177] width 307 height 20
click at [298, 164] on input "b. Upgrade the technology infrastructure" at bounding box center [298, 161] width 0 height 6
click at [584, 245] on div "Implement an asset management process to keep track of new systems" at bounding box center [451, 247] width 307 height 20
click at [298, 235] on input "d. Implement an asset management process to keep track of new systems" at bounding box center [298, 231] width 0 height 6
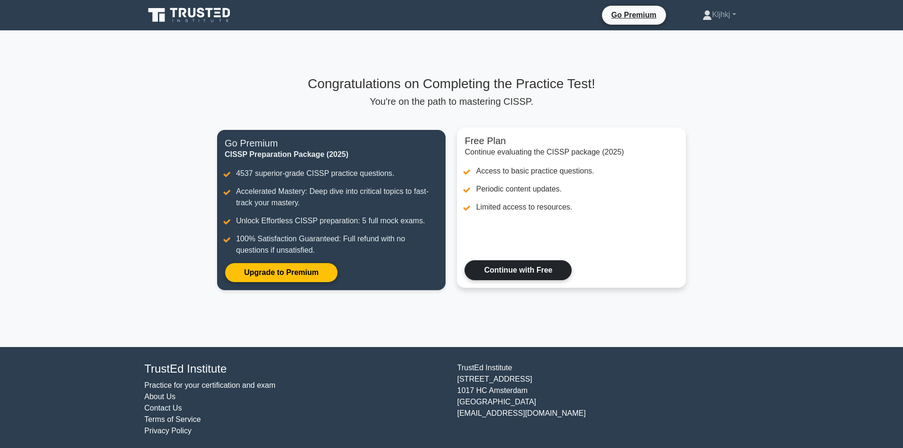
click at [519, 264] on link "Continue with Free" at bounding box center [517, 270] width 107 height 20
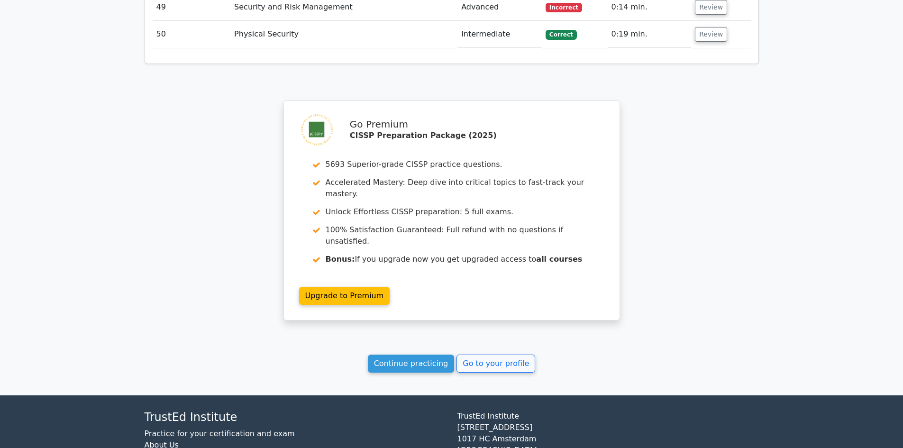
scroll to position [2755, 0]
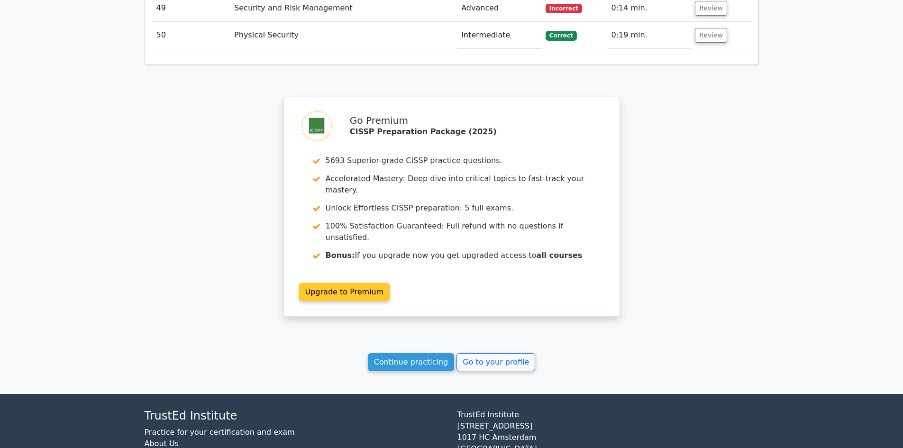
click at [328, 283] on link "Upgrade to Premium" at bounding box center [344, 292] width 91 height 18
